Goal: Communication & Community: Share content

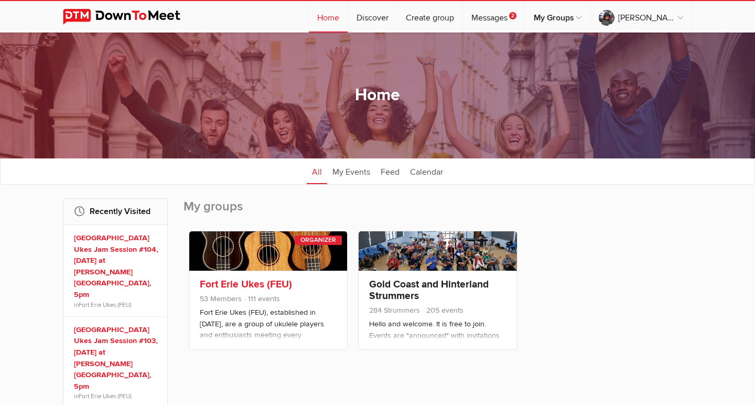
click at [293, 288] on h3 "Fort Erie Ukes (FEU)" at bounding box center [268, 284] width 137 height 12
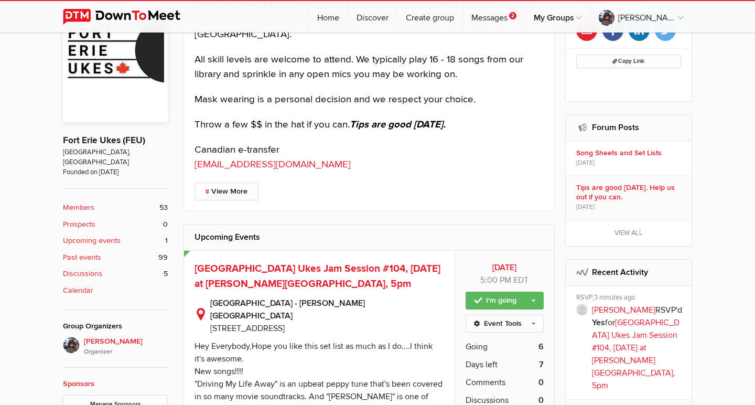
scroll to position [268, 0]
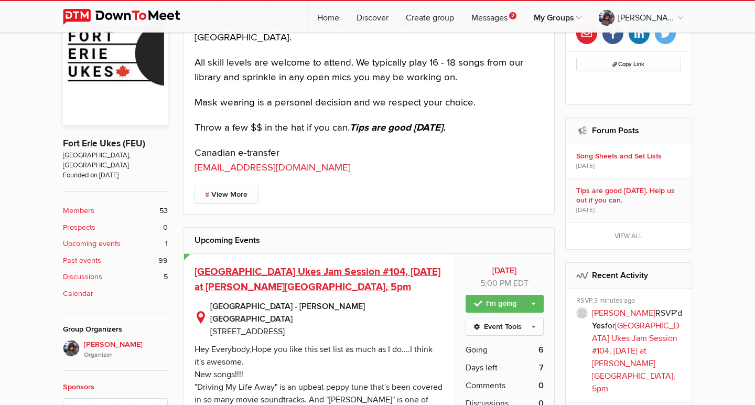
click at [308, 267] on span "[GEOGRAPHIC_DATA] Ukes Jam Session #104, [DATE] at [PERSON_NAME][GEOGRAPHIC_DAT…" at bounding box center [317, 279] width 246 height 28
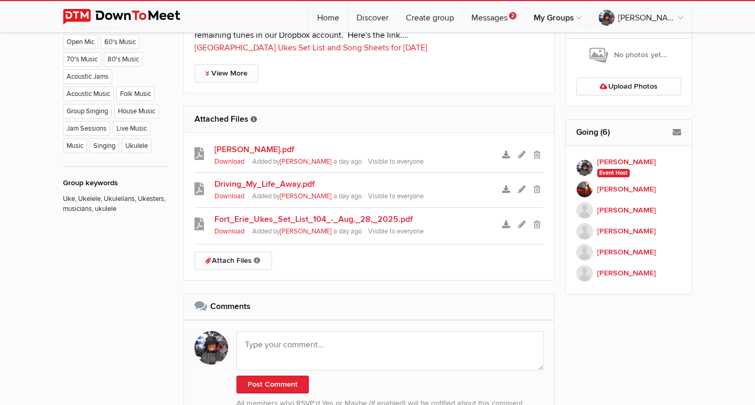
scroll to position [687, 0]
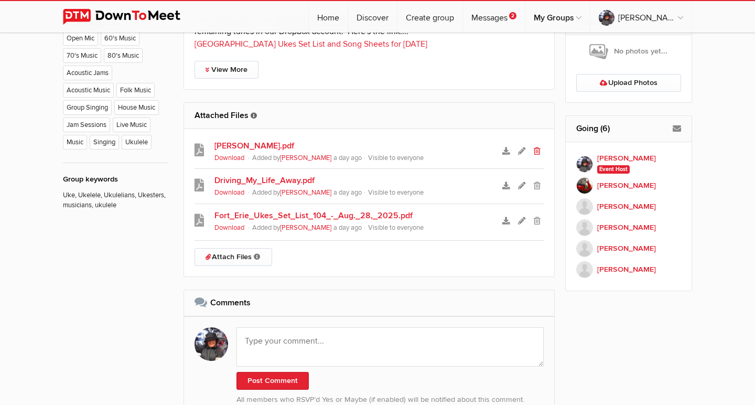
click at [537, 147] on icon at bounding box center [536, 150] width 7 height 7
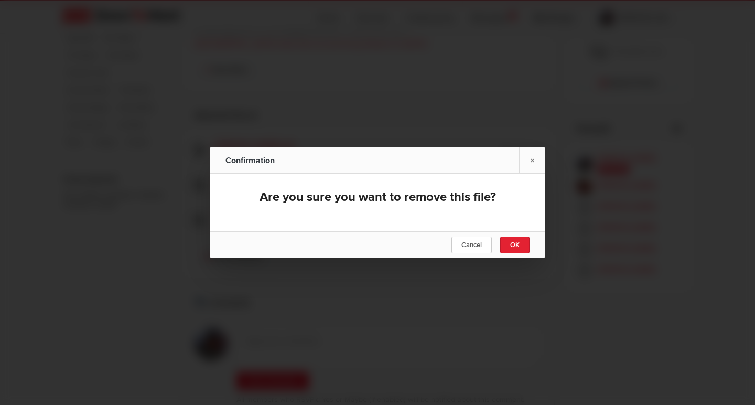
click at [512, 246] on span "OK" at bounding box center [514, 245] width 9 height 8
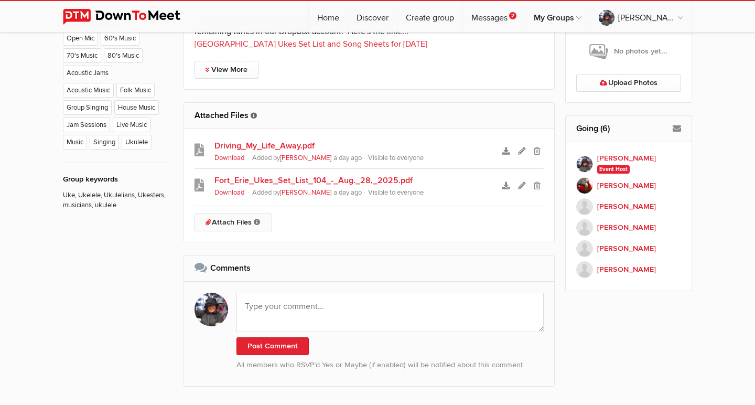
click at [223, 213] on link "Attach Files Organizers can attach event-related files either before or after t…" at bounding box center [233, 222] width 78 height 18
type input "C:\fakepath\[PERSON_NAME].pdf"
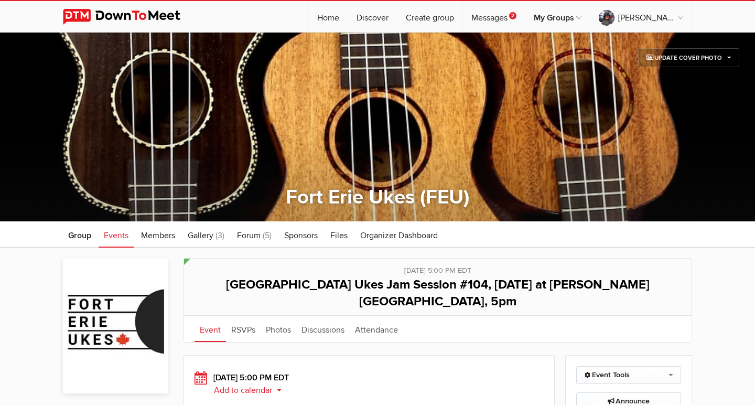
scroll to position [0, 0]
click at [525, 18] on link "Messages 2" at bounding box center [494, 16] width 62 height 31
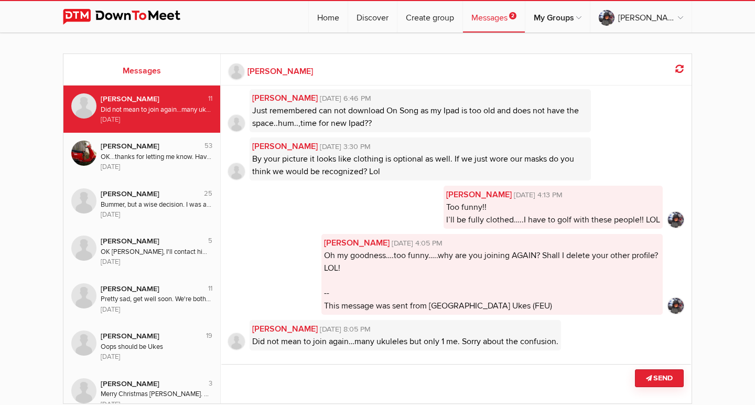
scroll to position [-1, 0]
